Goal: Use online tool/utility

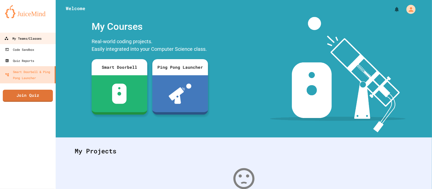
click at [31, 34] on link "My Teams/Classes" at bounding box center [27, 38] width 57 height 11
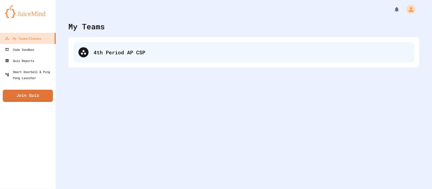
click at [126, 59] on div "4th Period AP CSP" at bounding box center [243, 52] width 341 height 20
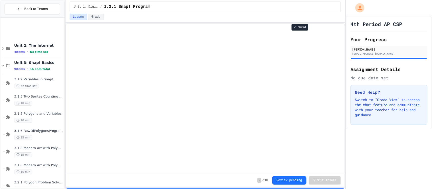
scroll to position [45, 0]
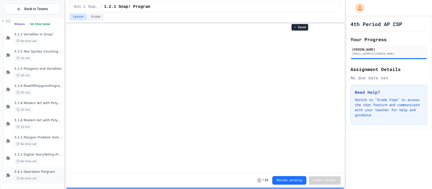
click at [48, 172] on span "3.4.1 Operators Porgram" at bounding box center [38, 172] width 49 height 4
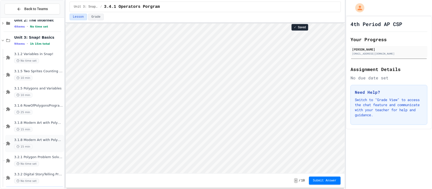
scroll to position [45, 0]
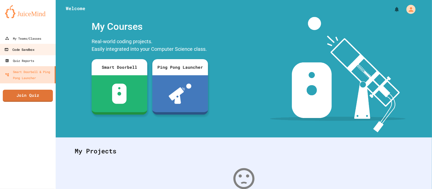
click at [27, 51] on div "Code Sandbox" at bounding box center [19, 50] width 30 height 6
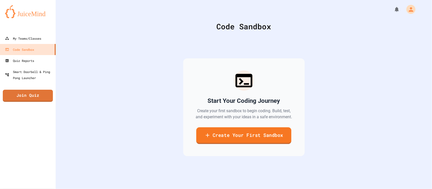
click at [248, 139] on link "Create Your First Sandbox" at bounding box center [243, 136] width 95 height 17
